Goal: Information Seeking & Learning: Understand process/instructions

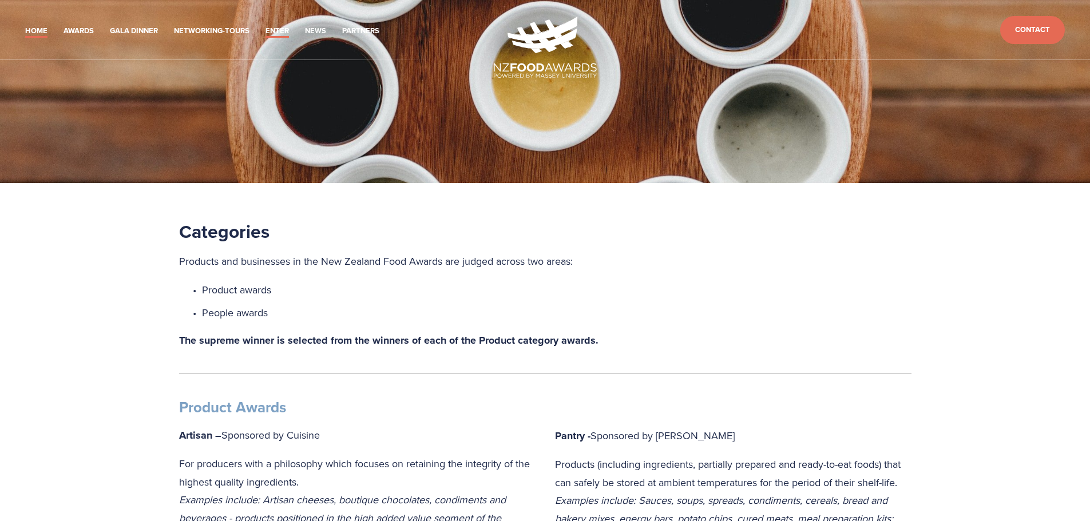
click at [34, 34] on link "Home" at bounding box center [36, 31] width 22 height 13
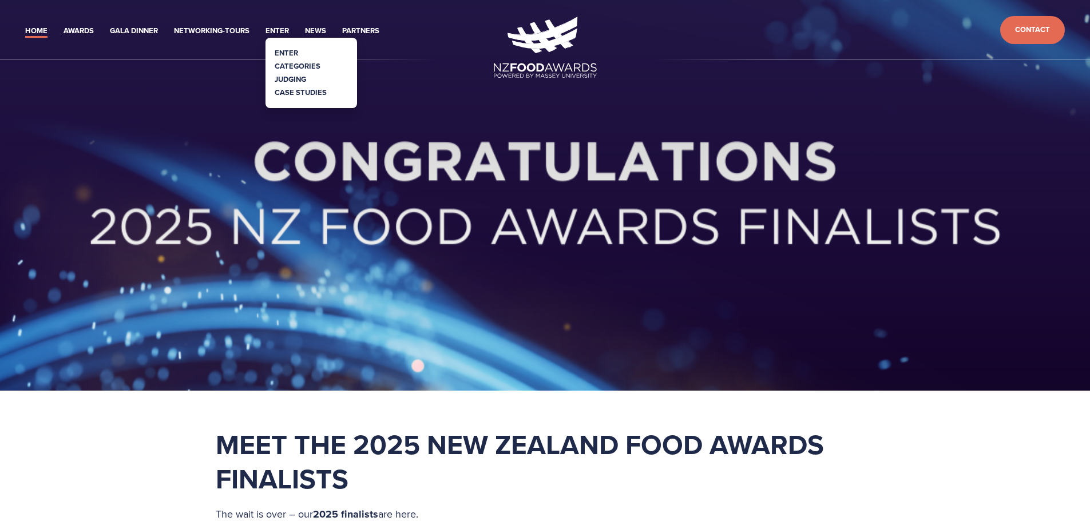
click at [295, 68] on link "Categories" at bounding box center [298, 66] width 46 height 11
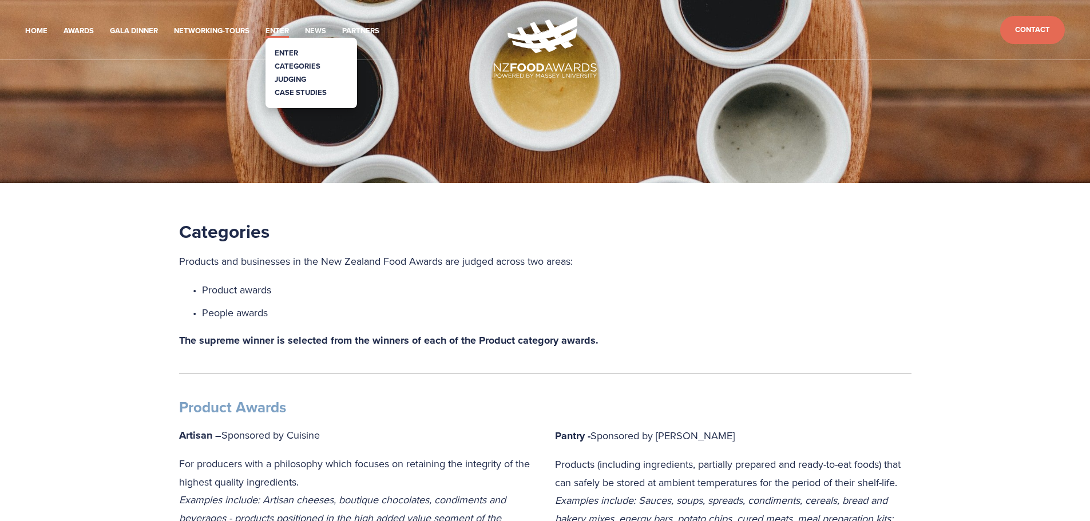
click at [282, 50] on link "Enter" at bounding box center [286, 52] width 23 height 11
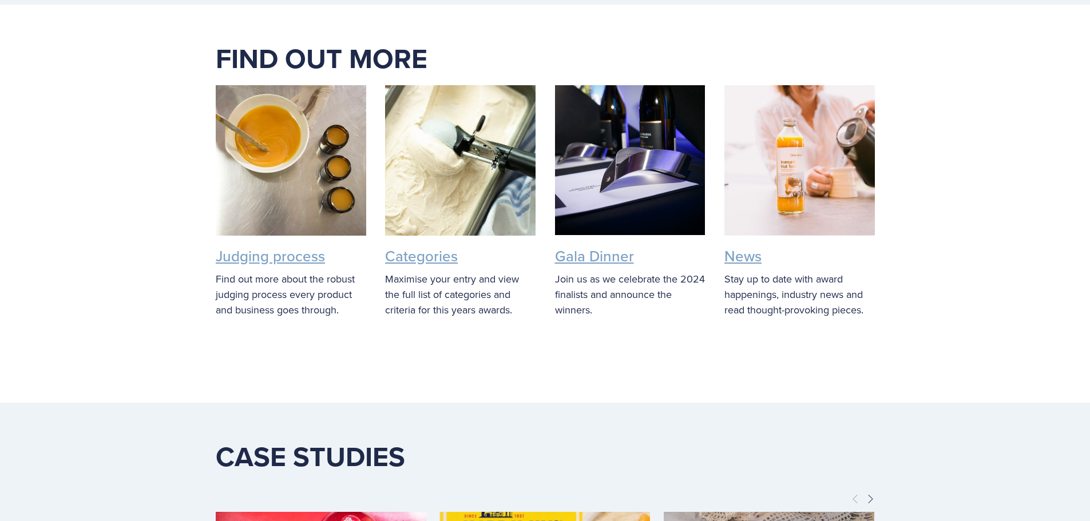
scroll to position [1659, 0]
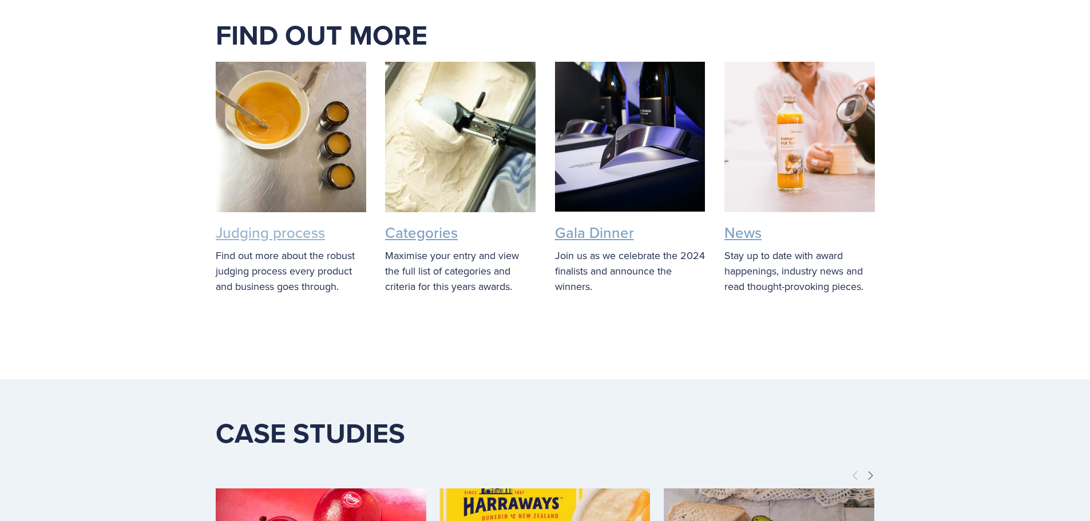
click at [315, 230] on link "Judging process" at bounding box center [270, 232] width 109 height 21
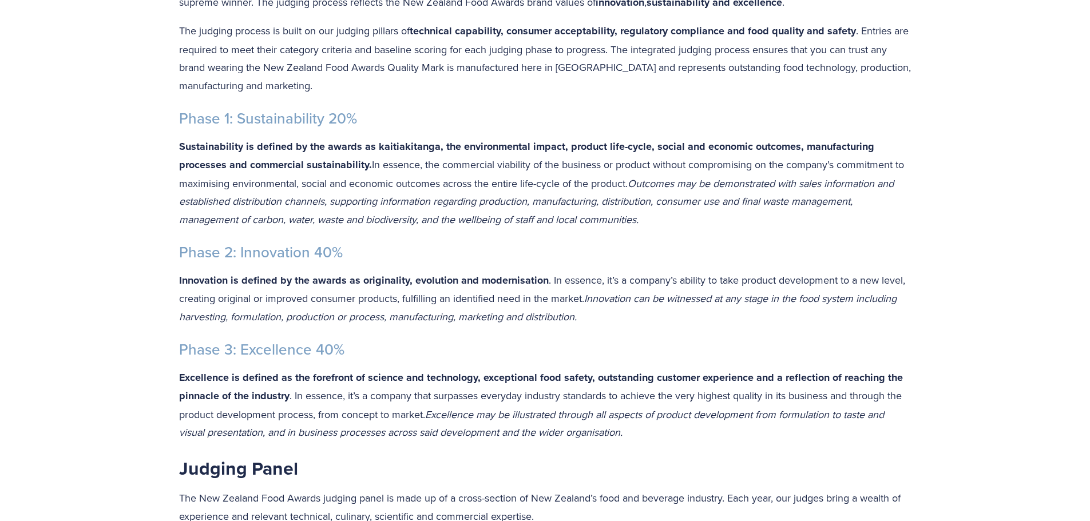
scroll to position [400, 0]
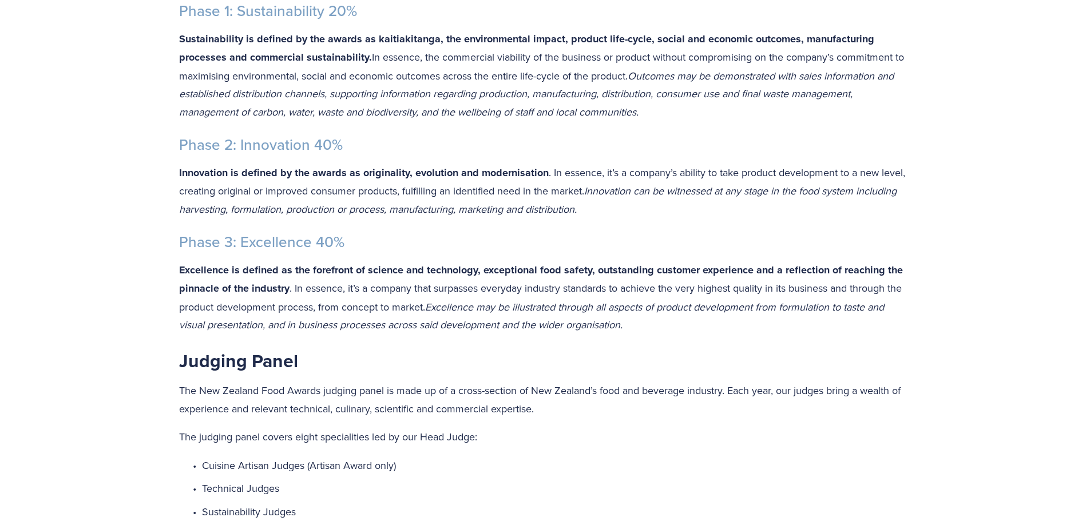
click at [638, 206] on p "Innovation is defined by the awards as originality, evolution and modernisation…" at bounding box center [545, 191] width 732 height 55
drag, startPoint x: 590, startPoint y: 209, endPoint x: 152, endPoint y: 177, distance: 438.8
click at [152, 177] on div "Judging Process Each category has set criteria and only the entrants exhibiting…" at bounding box center [545, 262] width 1090 height 950
copy p "Innovation is defined by the awards as originality, evolution and modernisation…"
